Goal: Information Seeking & Learning: Learn about a topic

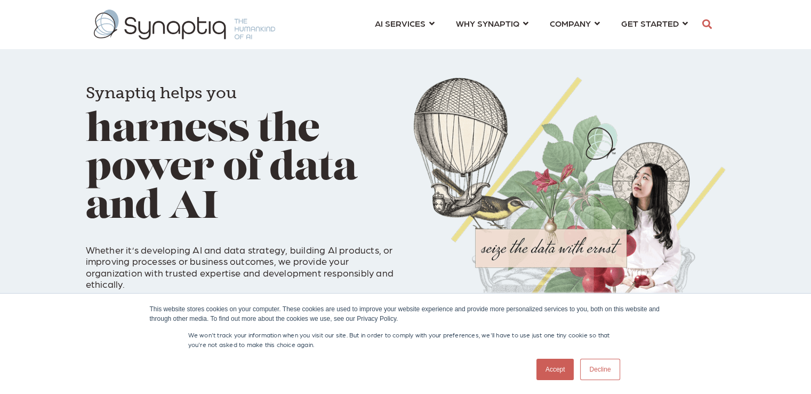
scroll to position [0, 4]
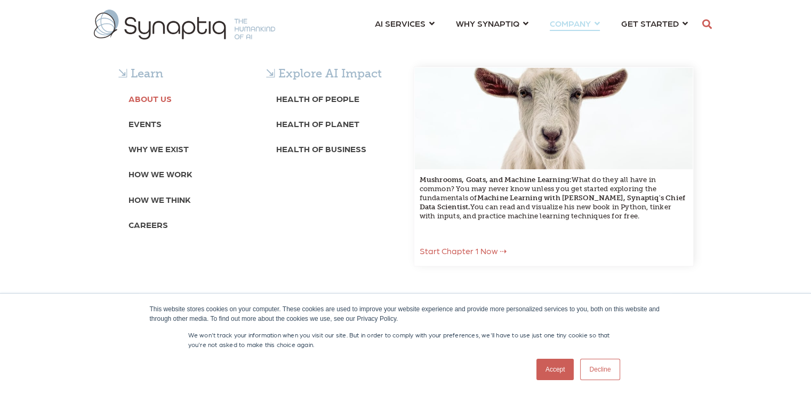
click at [149, 97] on b "About Us" at bounding box center [150, 98] width 43 height 10
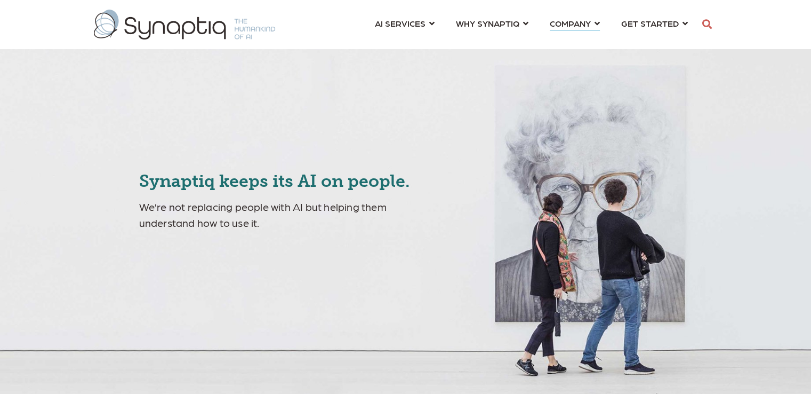
scroll to position [0, 4]
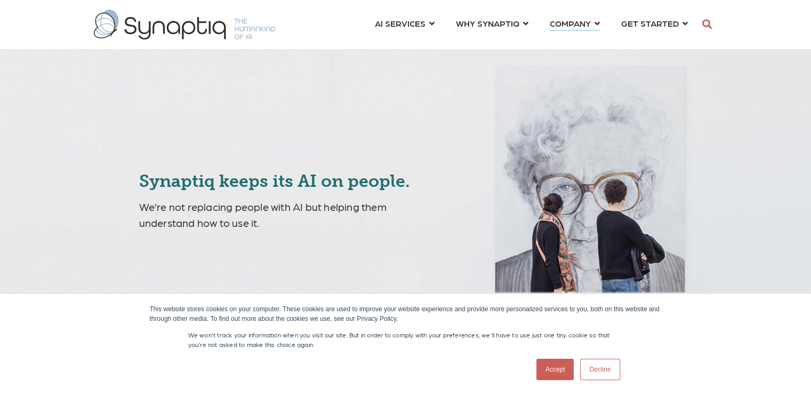
click at [606, 366] on link "Decline" at bounding box center [599, 368] width 39 height 21
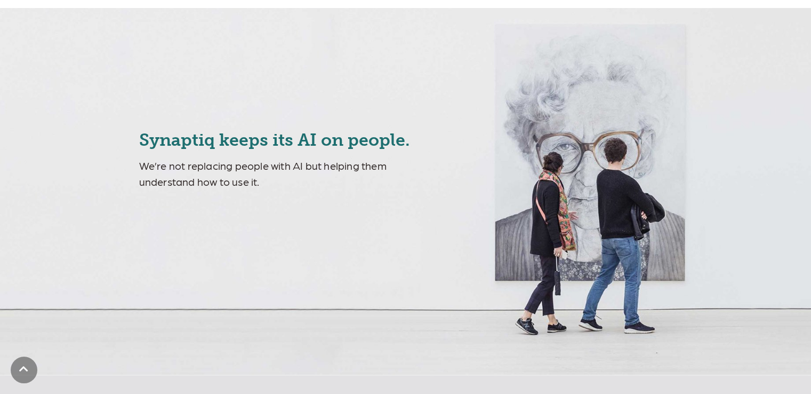
scroll to position [0, 0]
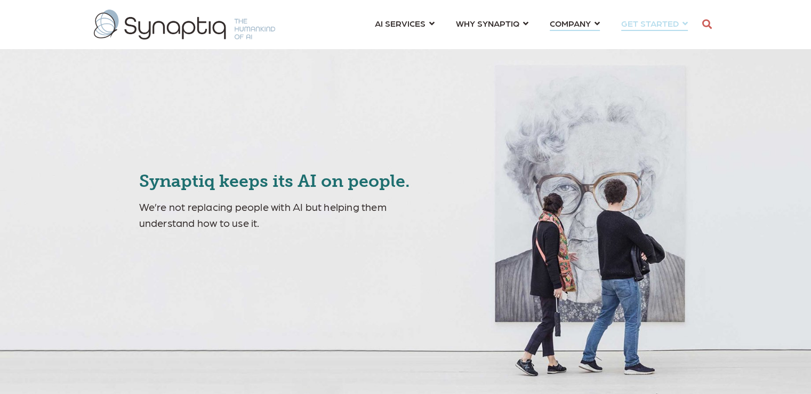
click at [683, 22] on link "GET STARTED ⇲ Artificial Intelligence Quotient What is AIQ? How can you raise i…" at bounding box center [654, 23] width 67 height 20
